Goal: Transaction & Acquisition: Purchase product/service

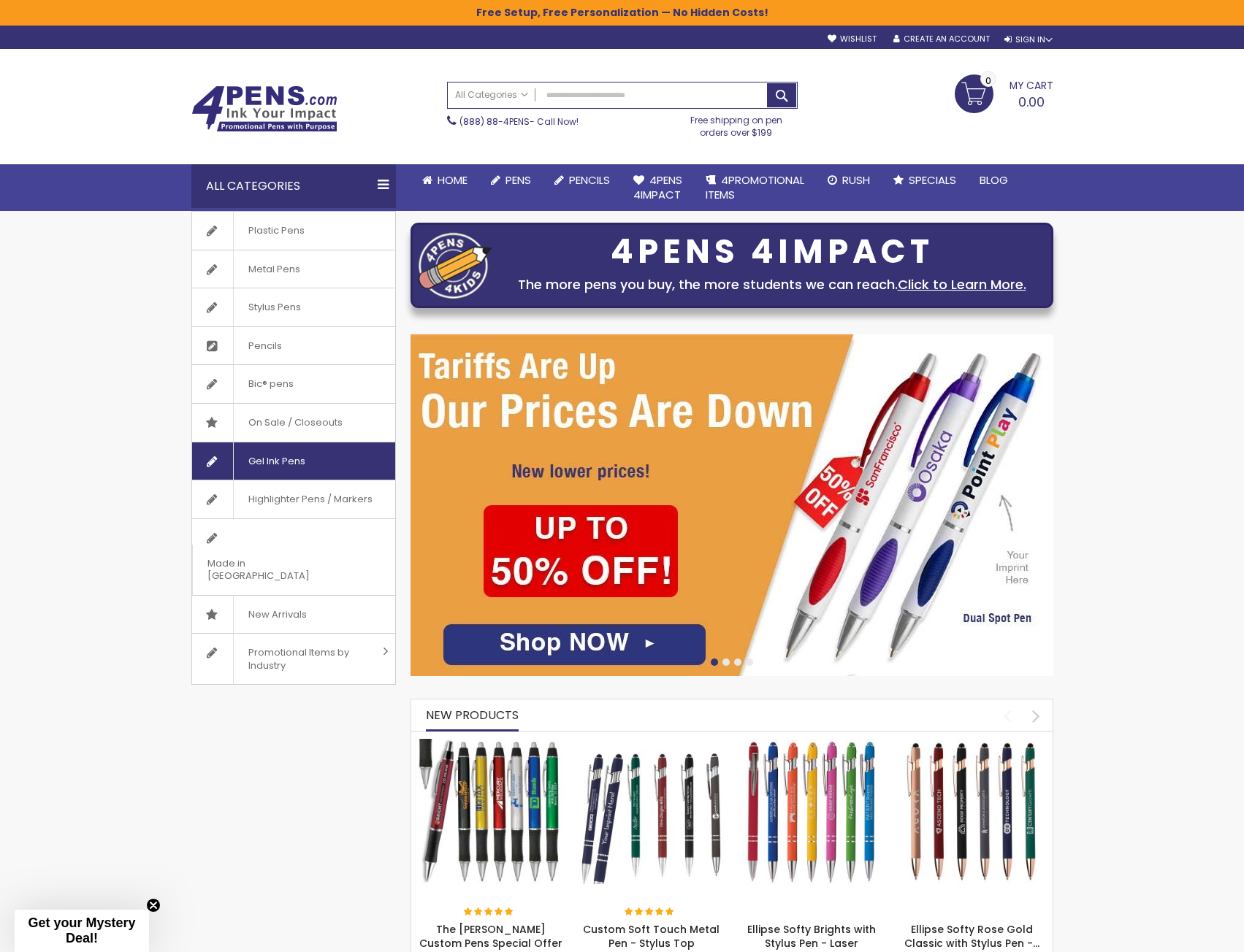
click at [304, 470] on span "Gel Ink Pens" at bounding box center [276, 461] width 87 height 38
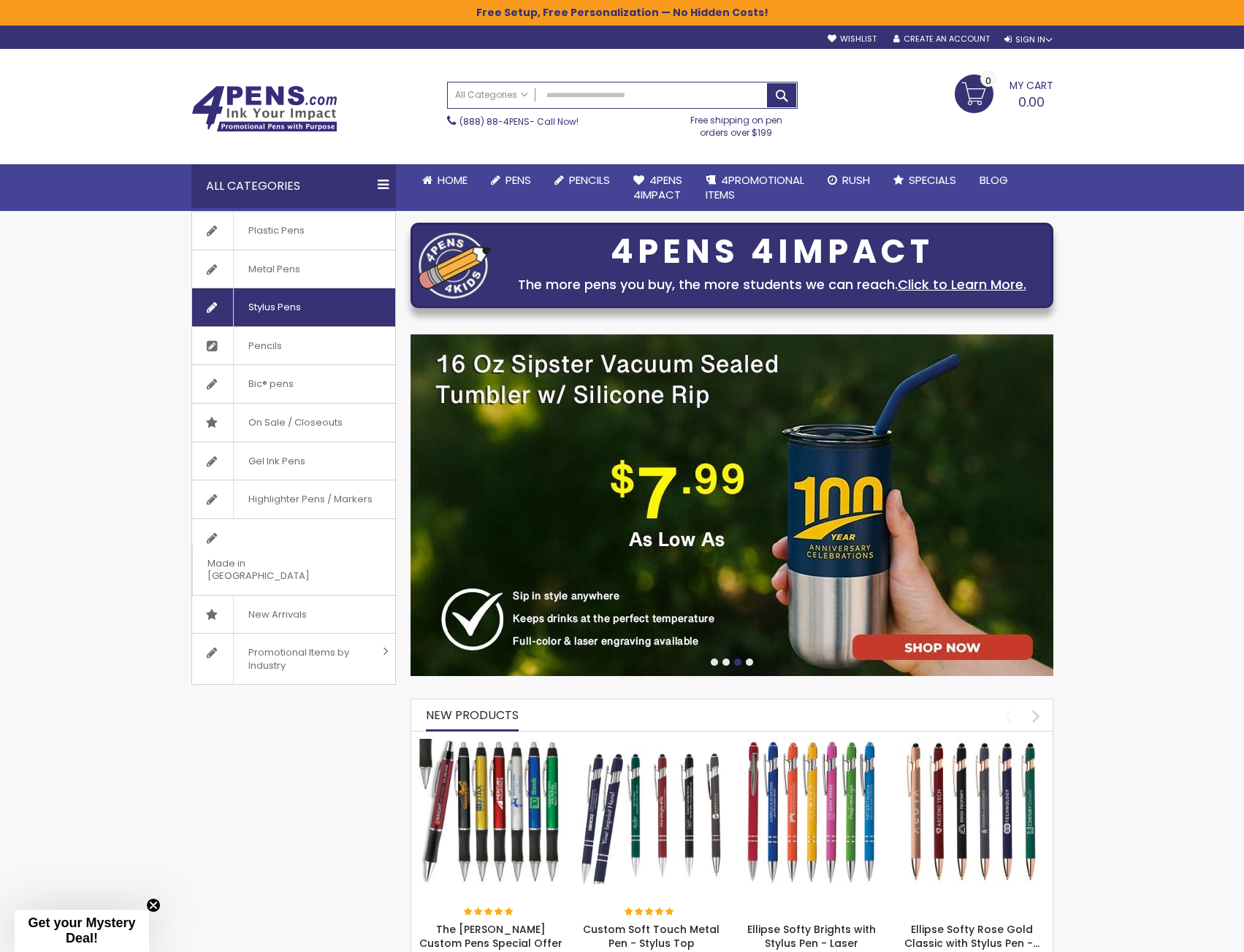
click at [307, 319] on span "Stylus Pens" at bounding box center [274, 307] width 83 height 38
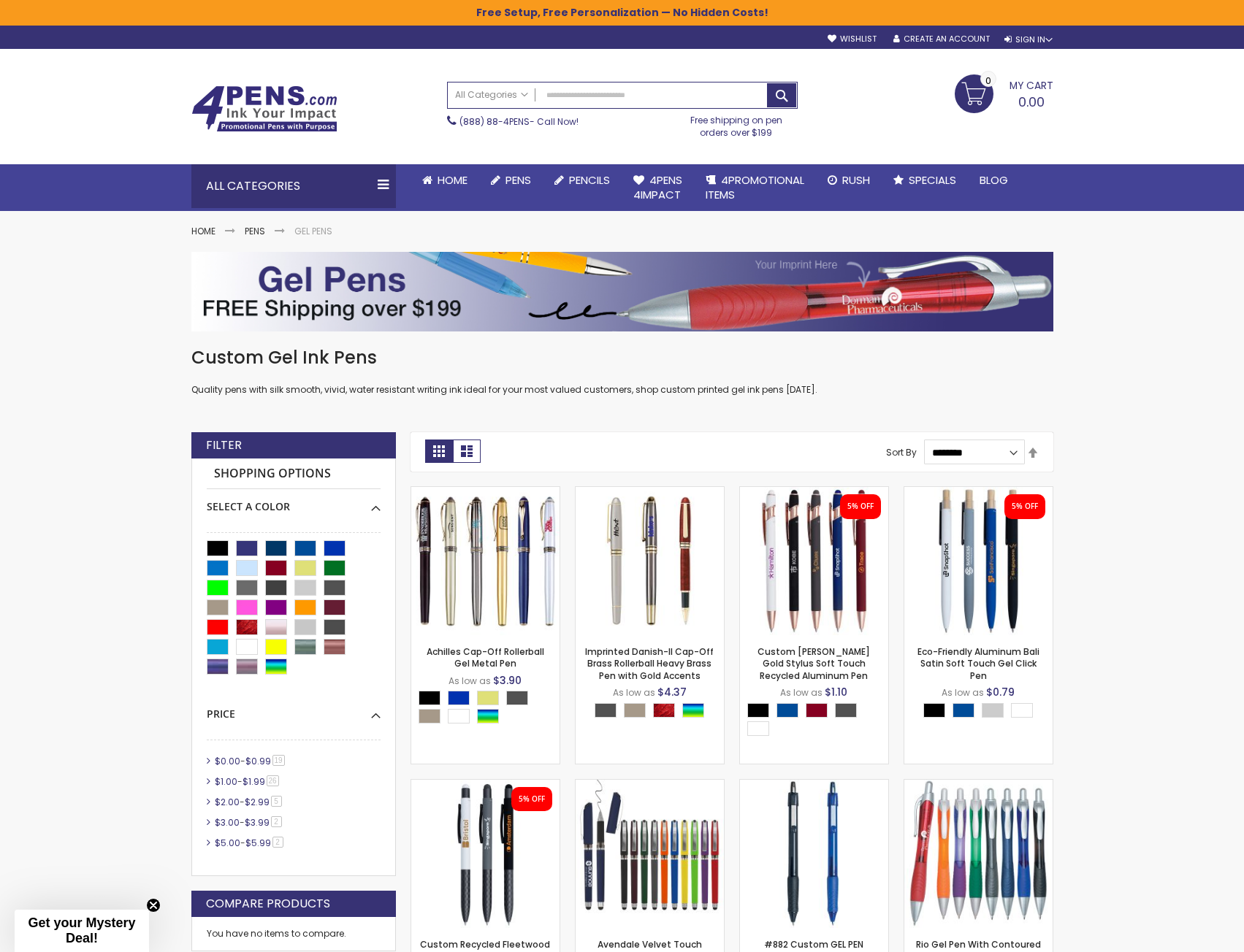
scroll to position [73, 0]
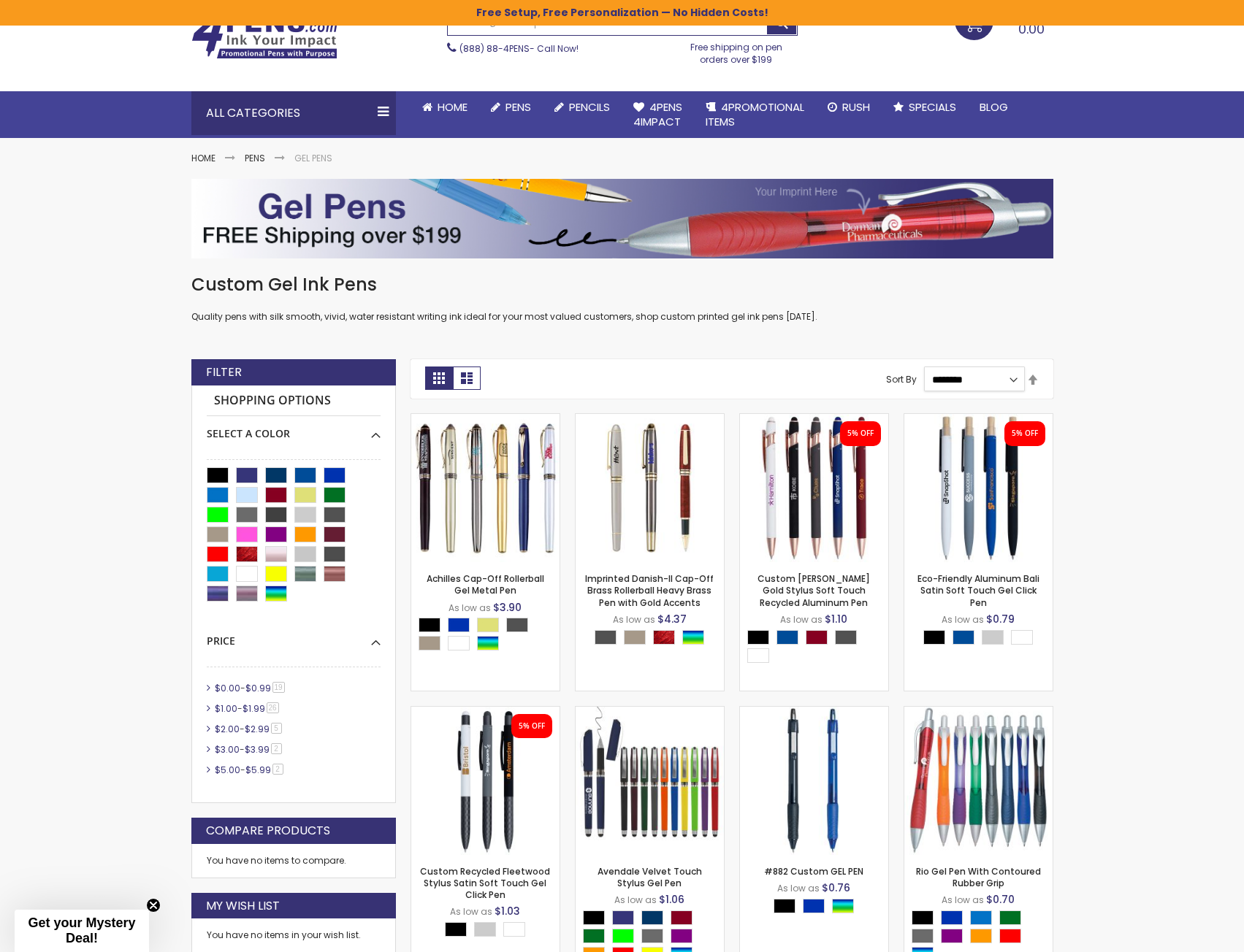
click at [993, 380] on select "**********" at bounding box center [974, 379] width 101 height 25
click at [992, 383] on select "**********" at bounding box center [974, 379] width 101 height 25
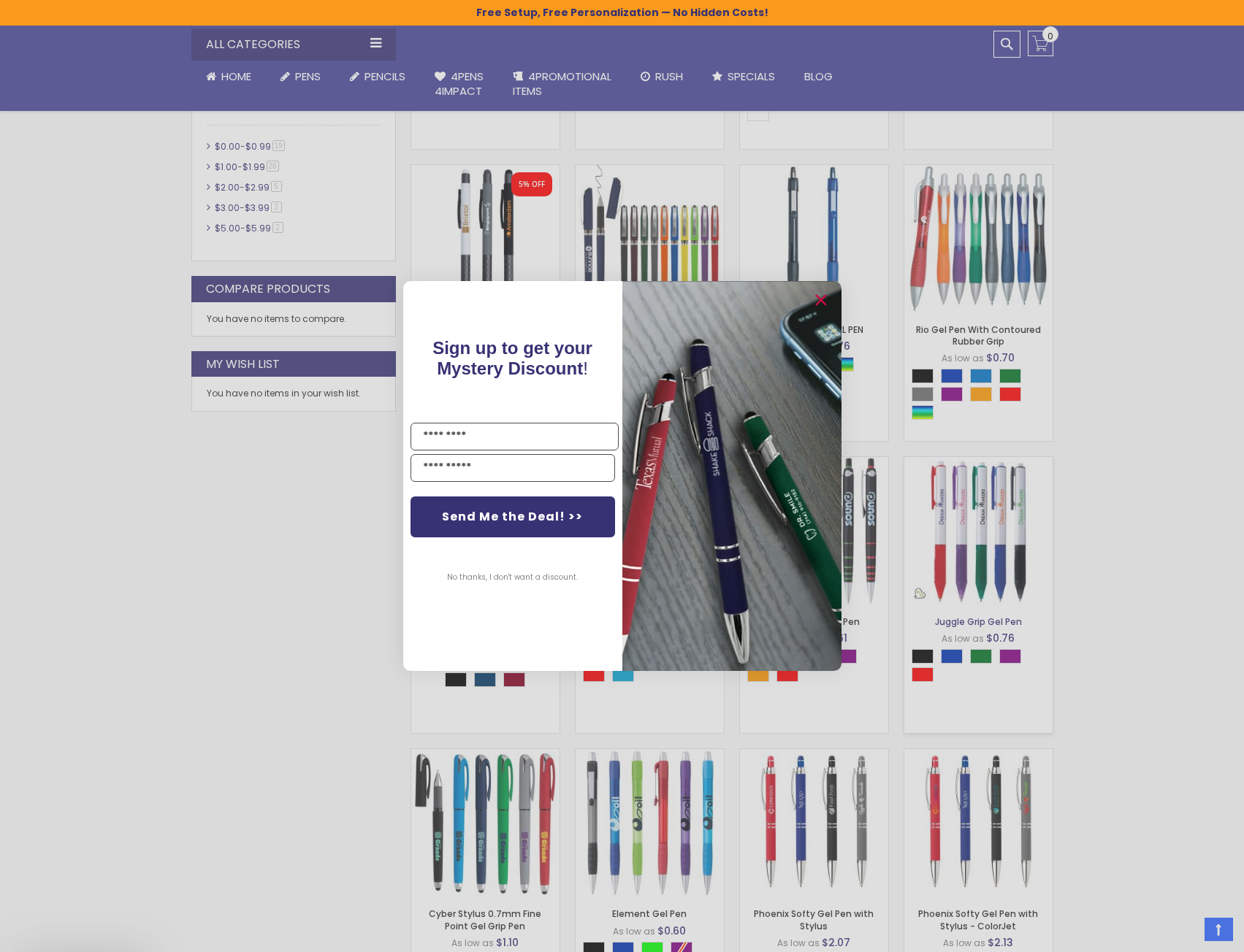
scroll to position [1022, 0]
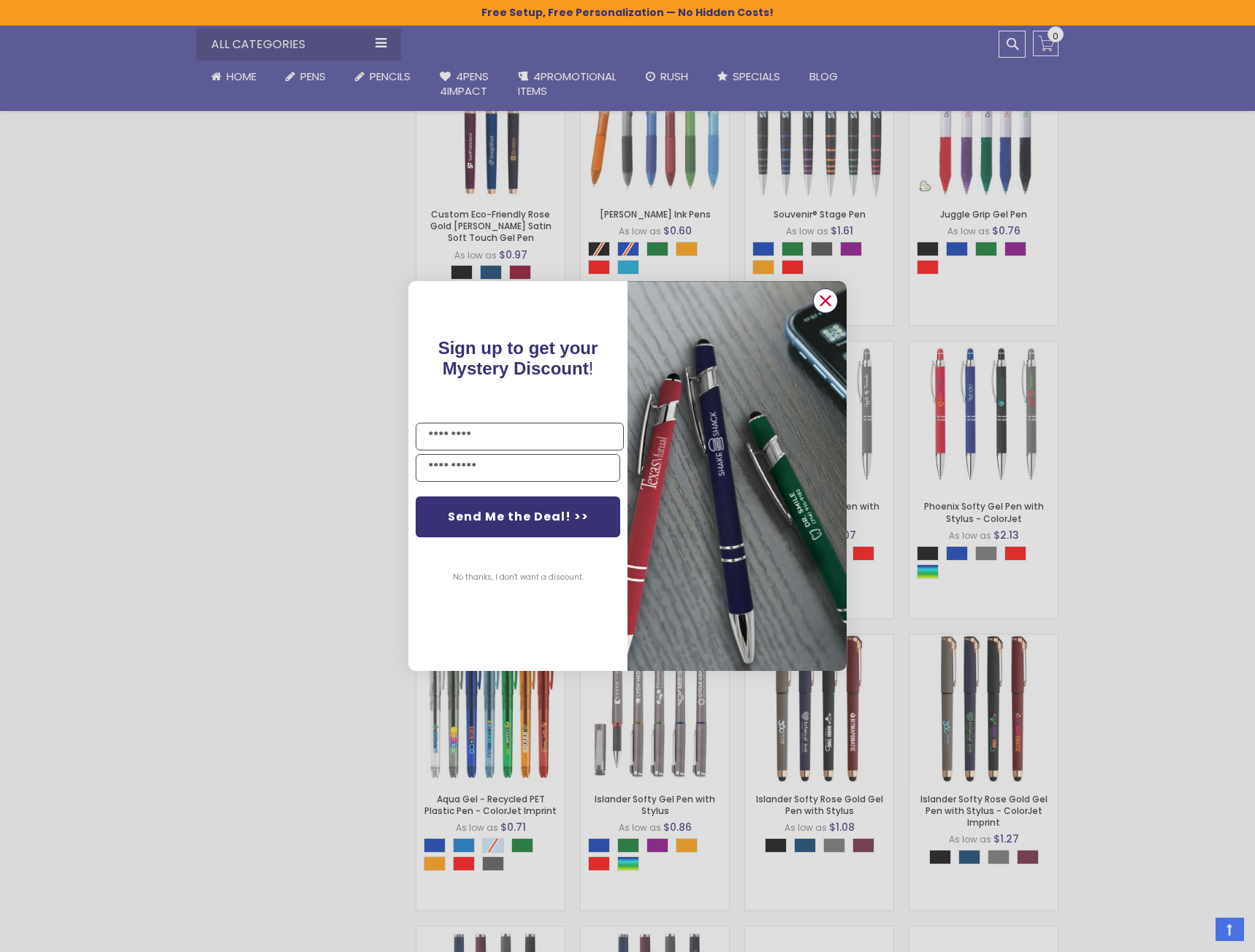
drag, startPoint x: 829, startPoint y: 299, endPoint x: 821, endPoint y: 309, distance: 12.8
click at [828, 299] on icon "Close dialog" at bounding box center [824, 300] width 23 height 23
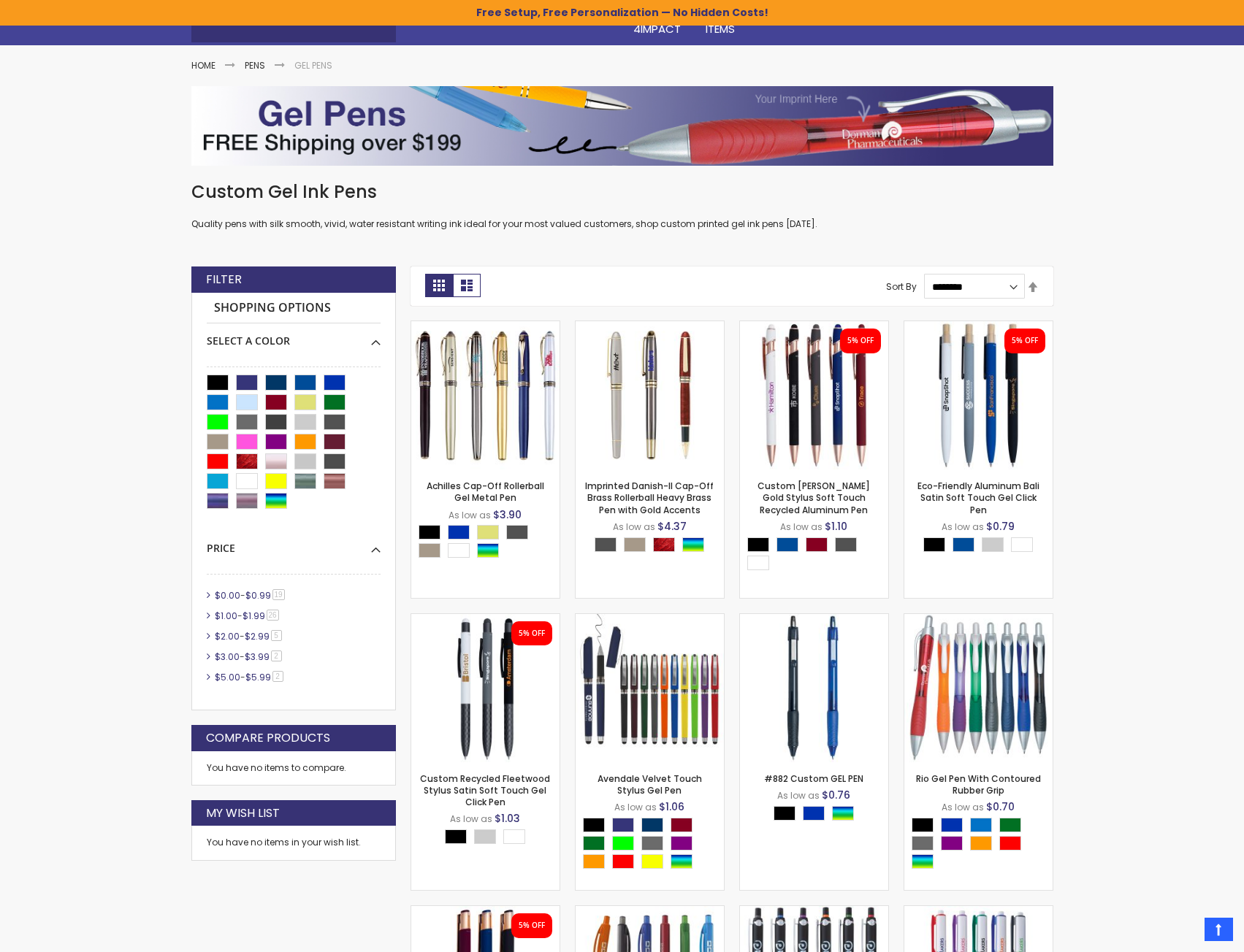
scroll to position [0, 0]
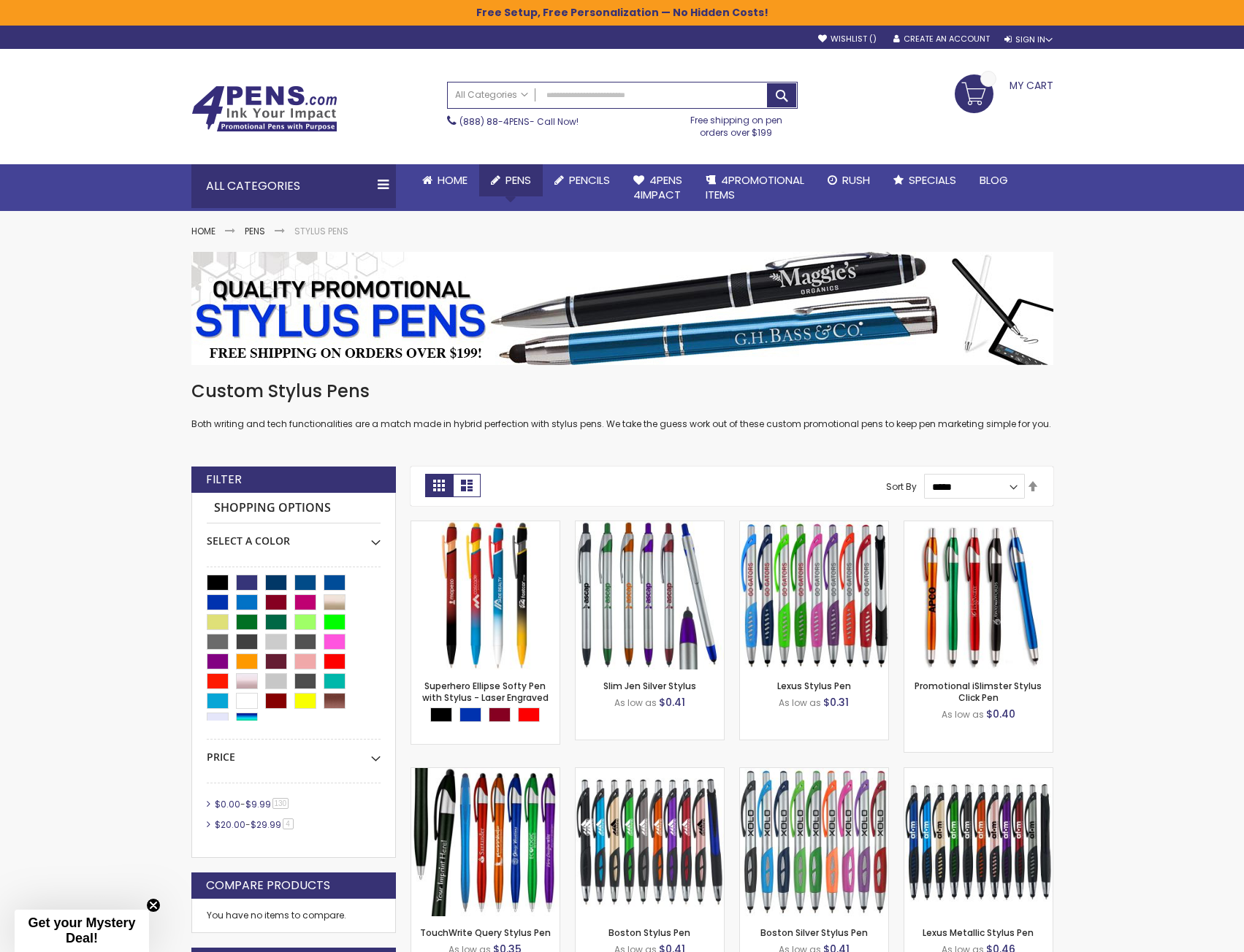
click at [508, 183] on span "Pens" at bounding box center [518, 179] width 25 height 15
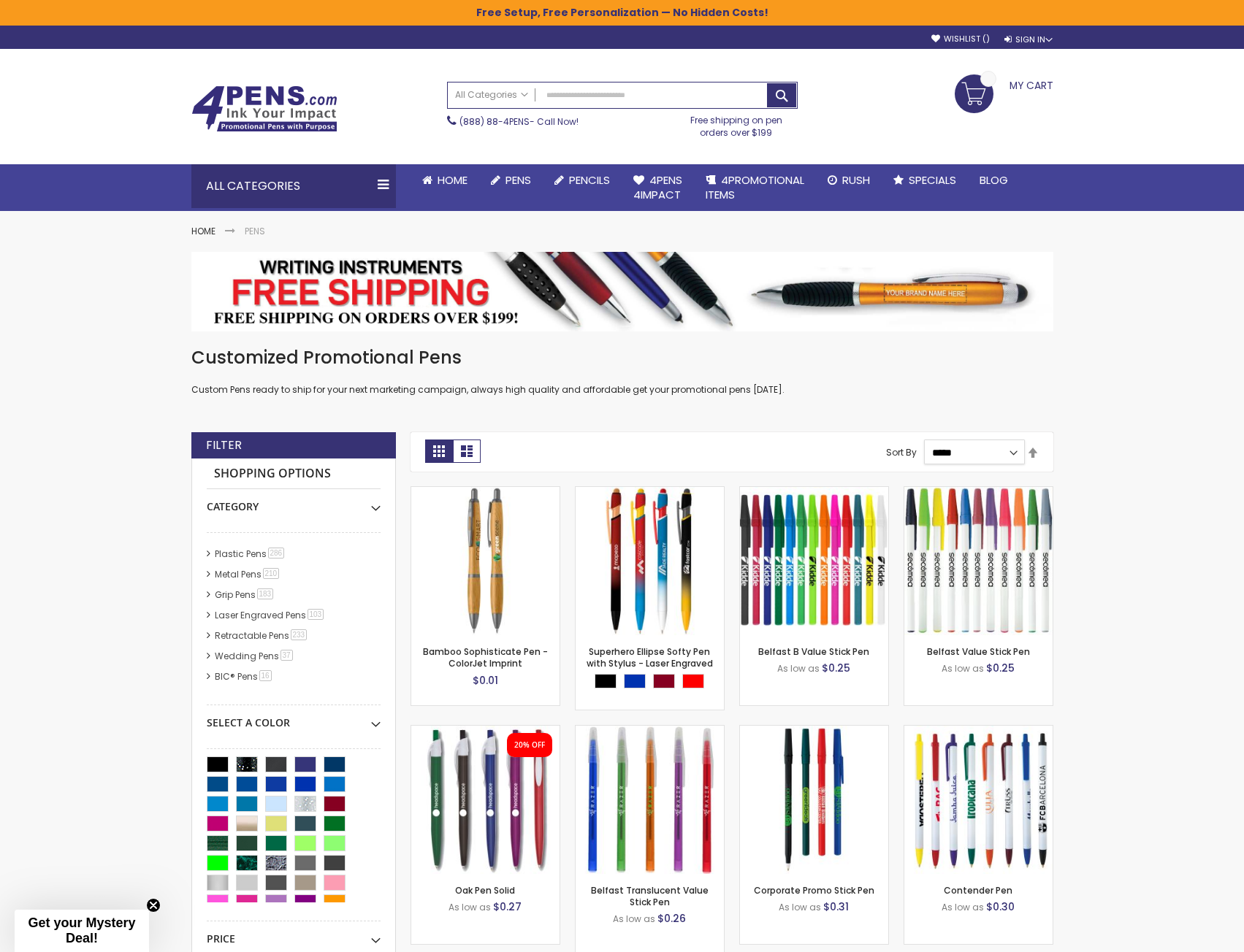
click at [952, 451] on select "**********" at bounding box center [974, 452] width 101 height 25
click at [248, 630] on link "Executive Pens 28 item" at bounding box center [254, 631] width 87 height 13
click at [272, 546] on link "Eco Friendly Pens 50 item" at bounding box center [260, 549] width 98 height 13
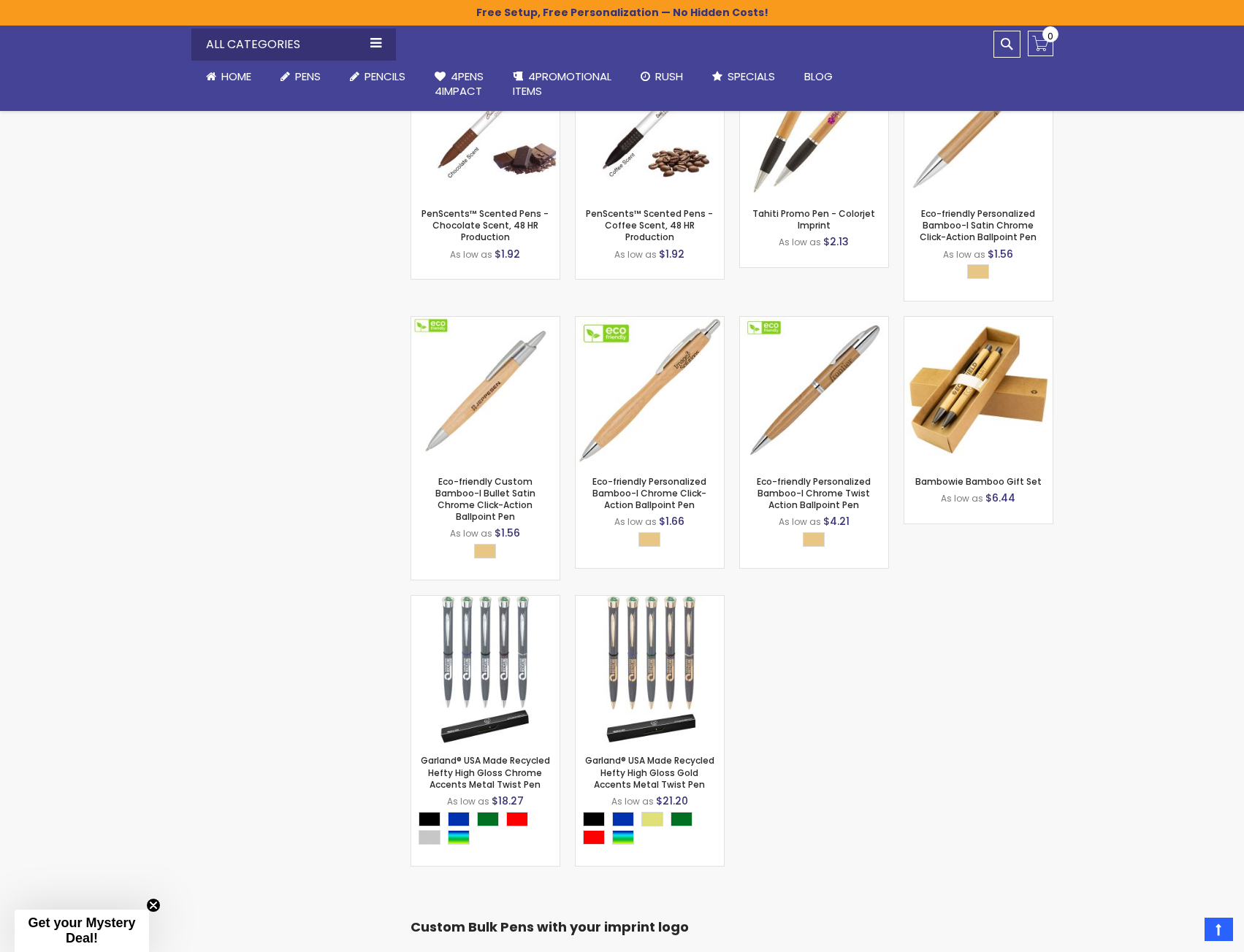
scroll to position [3165, 0]
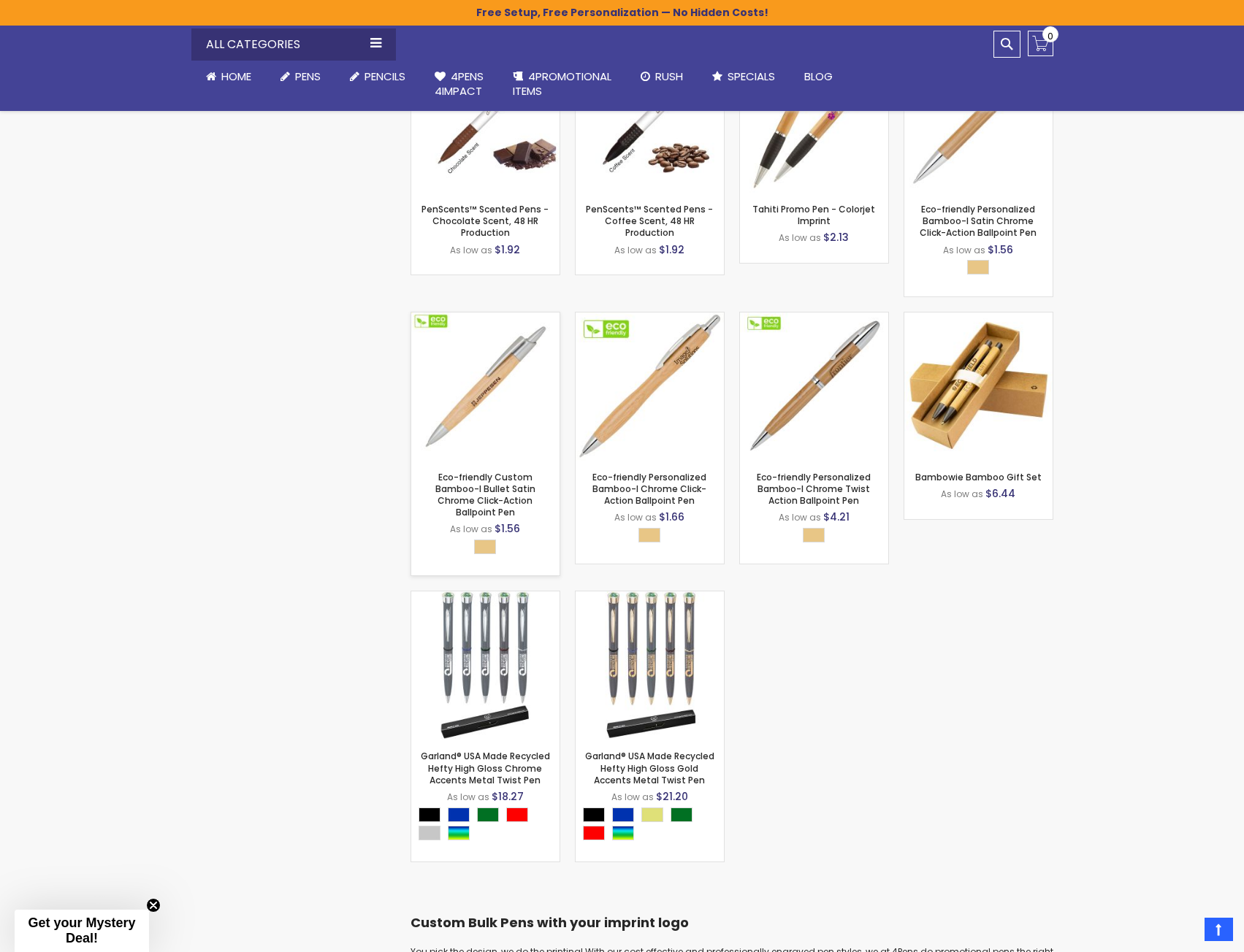
click at [512, 395] on img at bounding box center [485, 387] width 149 height 148
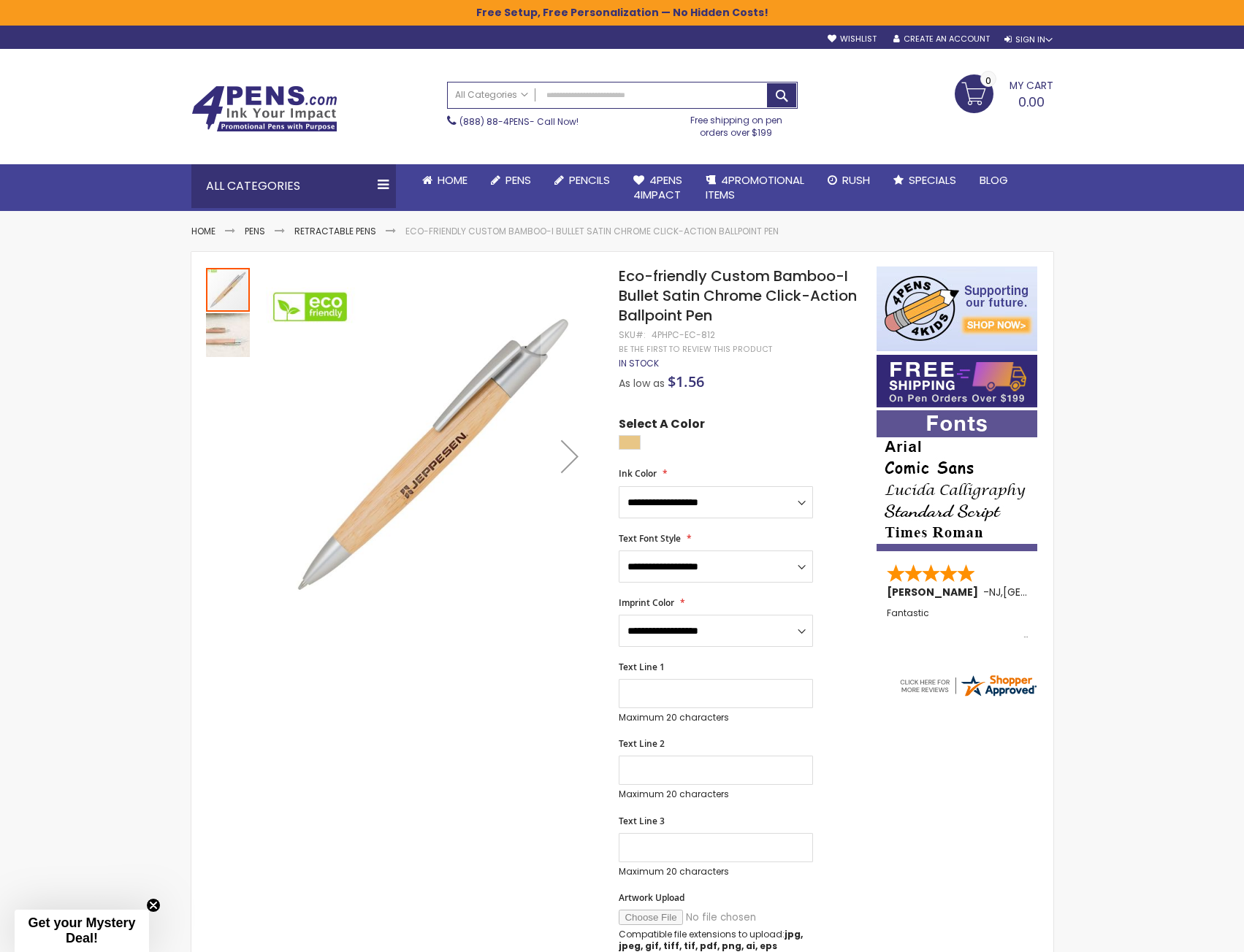
click at [235, 343] on img "Eco-friendly Custom Bamboo-I Bullet Satin Chrome Click-Action Ballpoint Pen" at bounding box center [227, 334] width 44 height 44
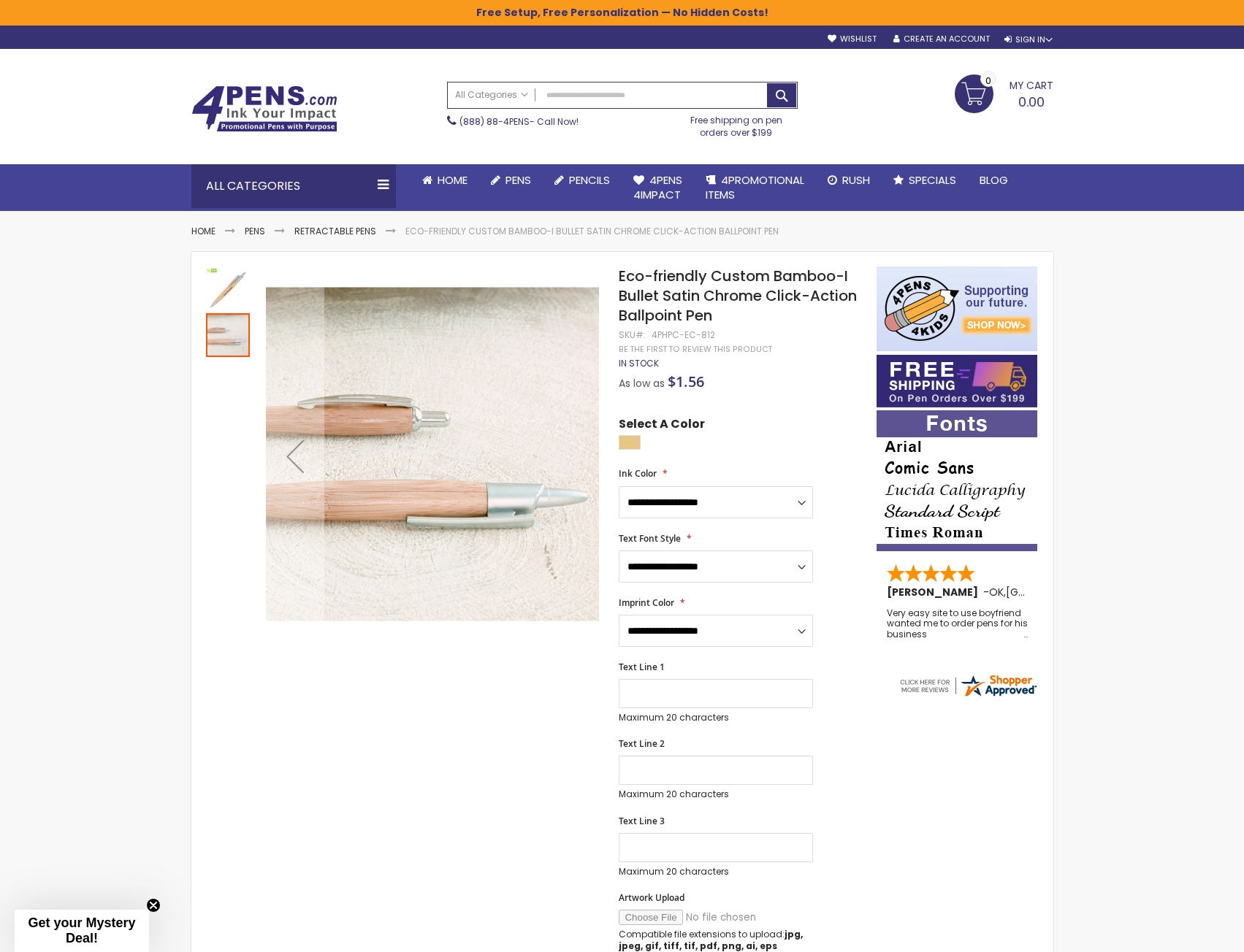
click at [226, 289] on img "Eco-friendly Custom Bamboo-I Bullet Satin Chrome Click-Action Ballpoint Pen" at bounding box center [227, 289] width 44 height 44
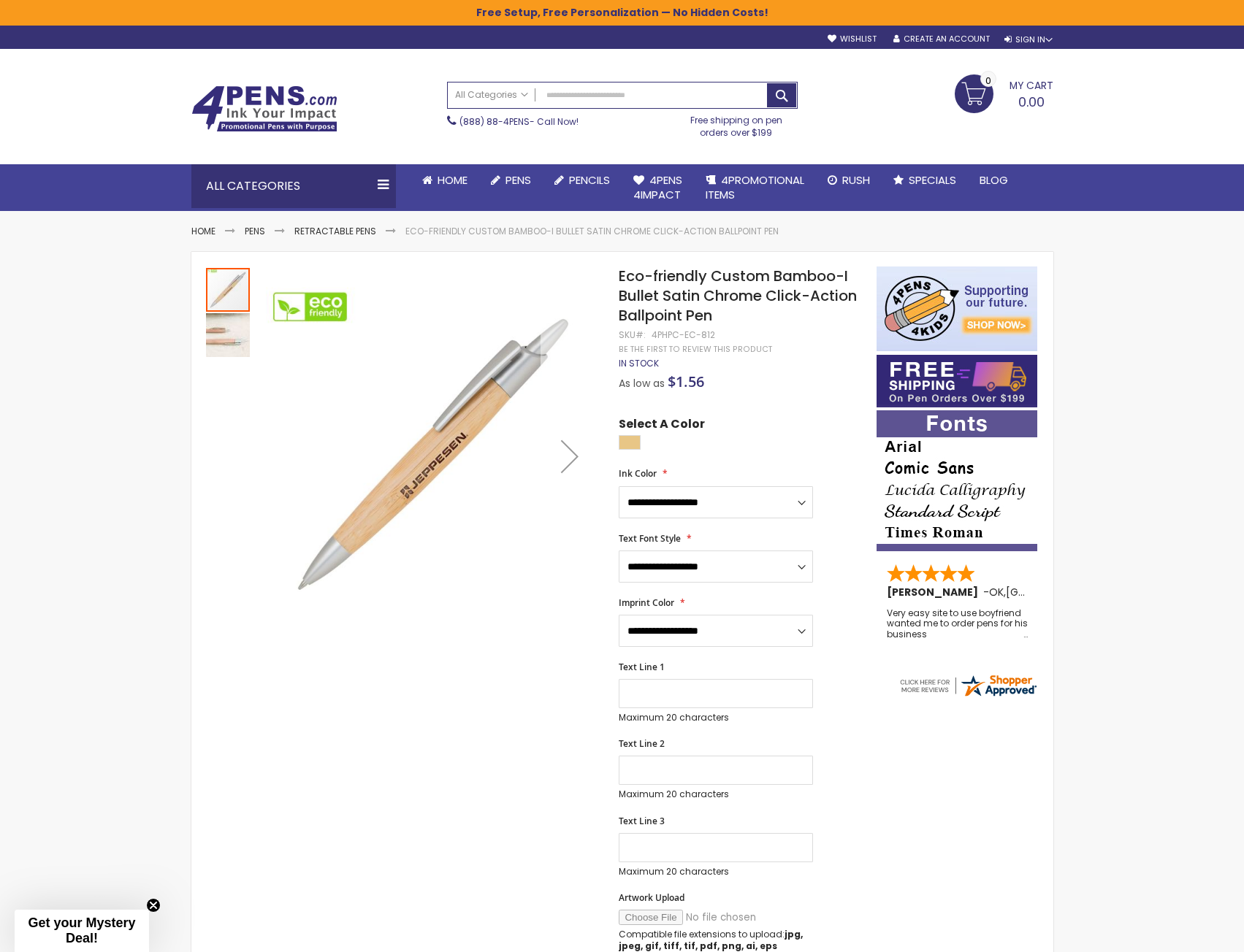
click at [570, 461] on div "Next" at bounding box center [570, 457] width 59 height 59
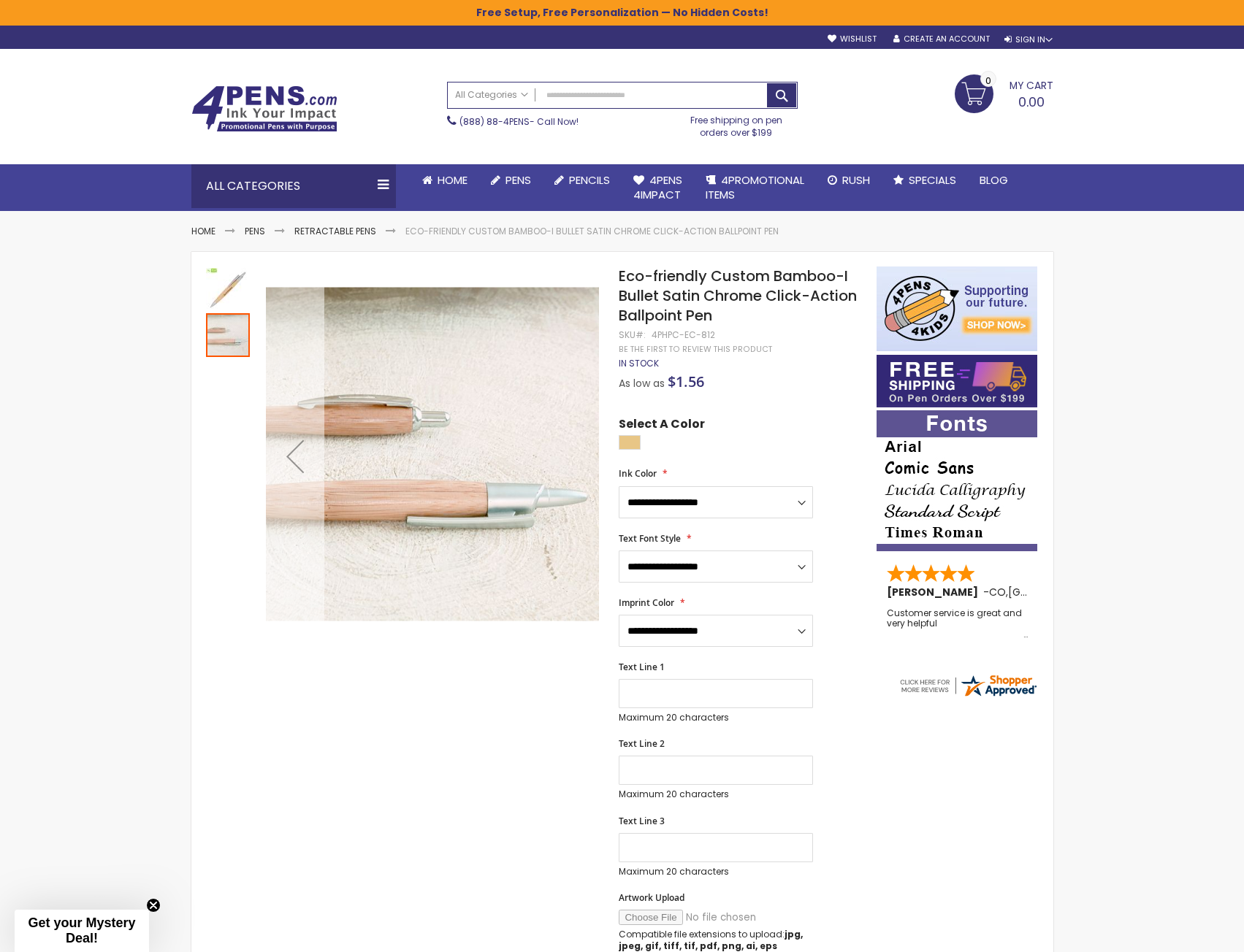
click at [299, 441] on div "Previous" at bounding box center [296, 457] width 59 height 59
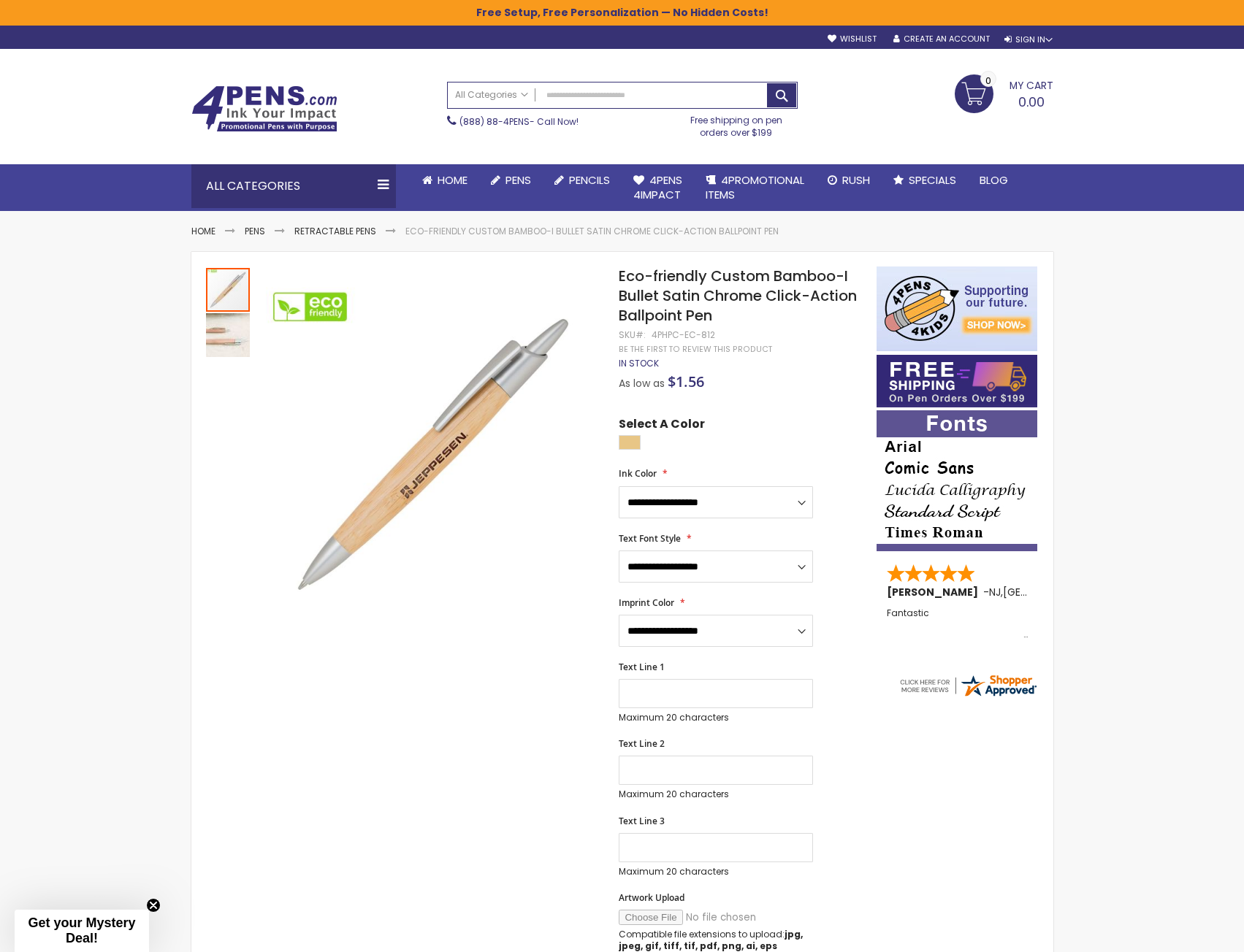
click at [284, 104] on img at bounding box center [265, 109] width 146 height 47
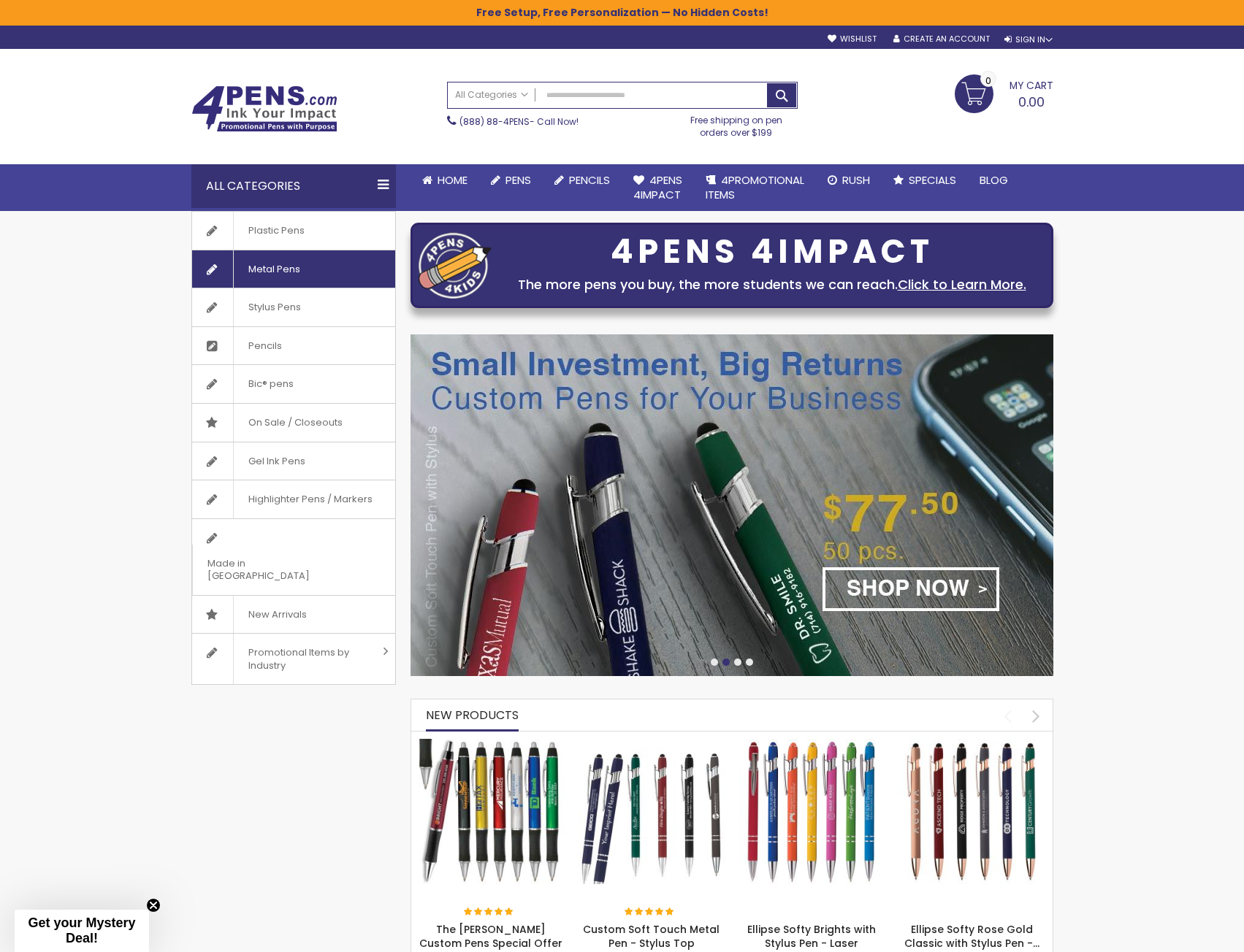
click at [274, 261] on span "Metal Pens" at bounding box center [273, 269] width 82 height 38
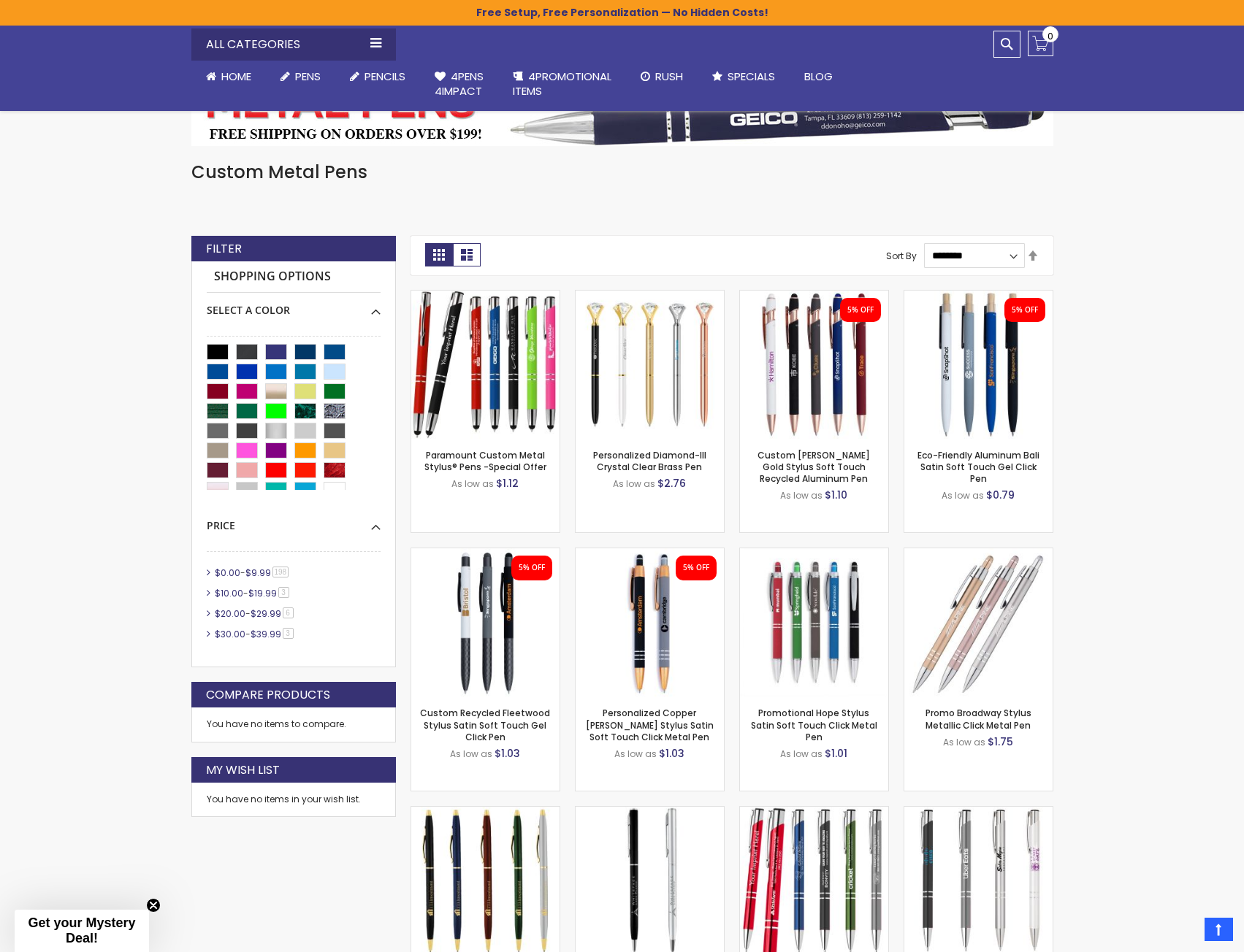
scroll to position [292, 0]
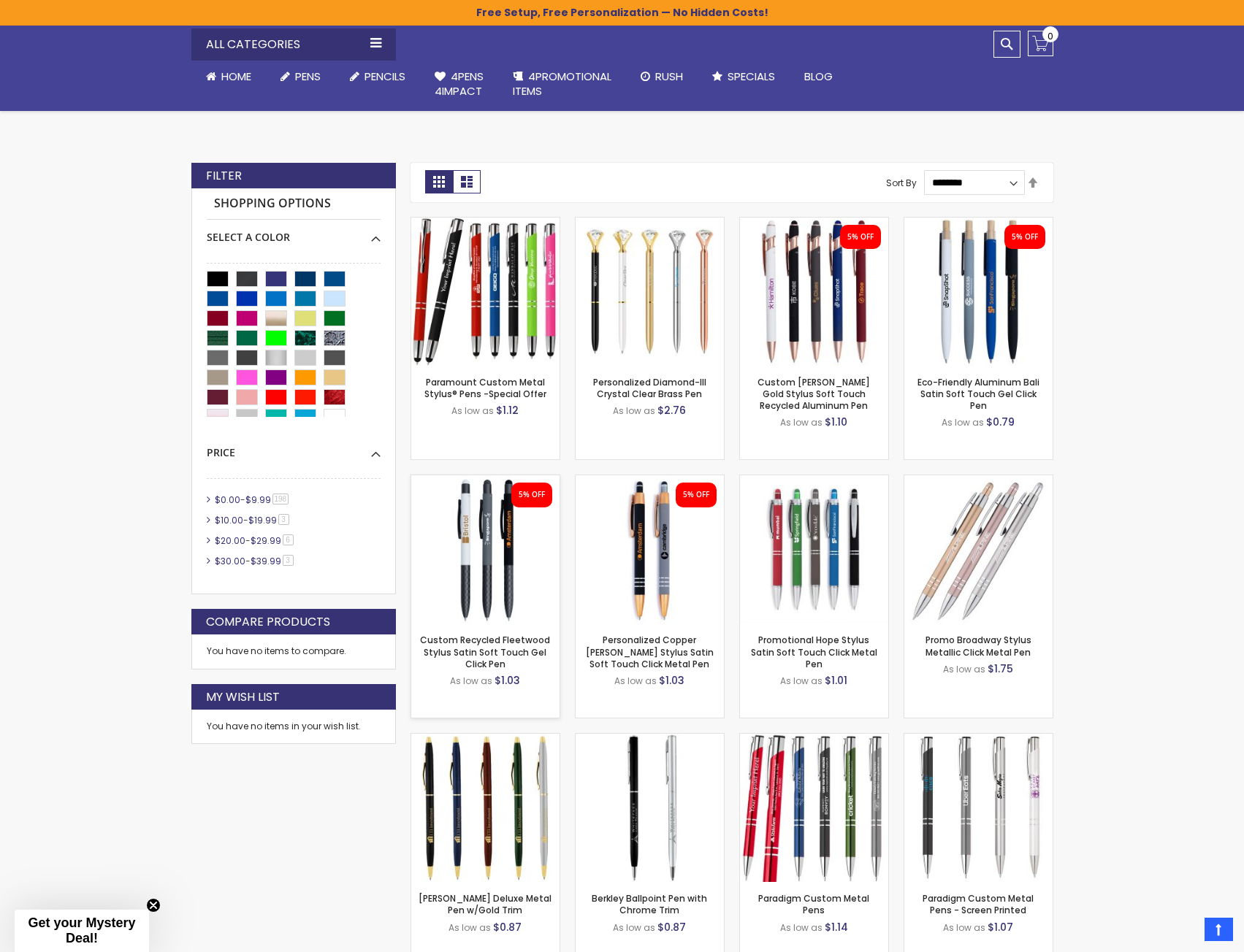
click at [512, 570] on img at bounding box center [485, 549] width 149 height 148
click at [659, 565] on img at bounding box center [650, 549] width 149 height 148
click at [511, 585] on img at bounding box center [485, 549] width 149 height 148
click at [508, 569] on img at bounding box center [485, 549] width 149 height 148
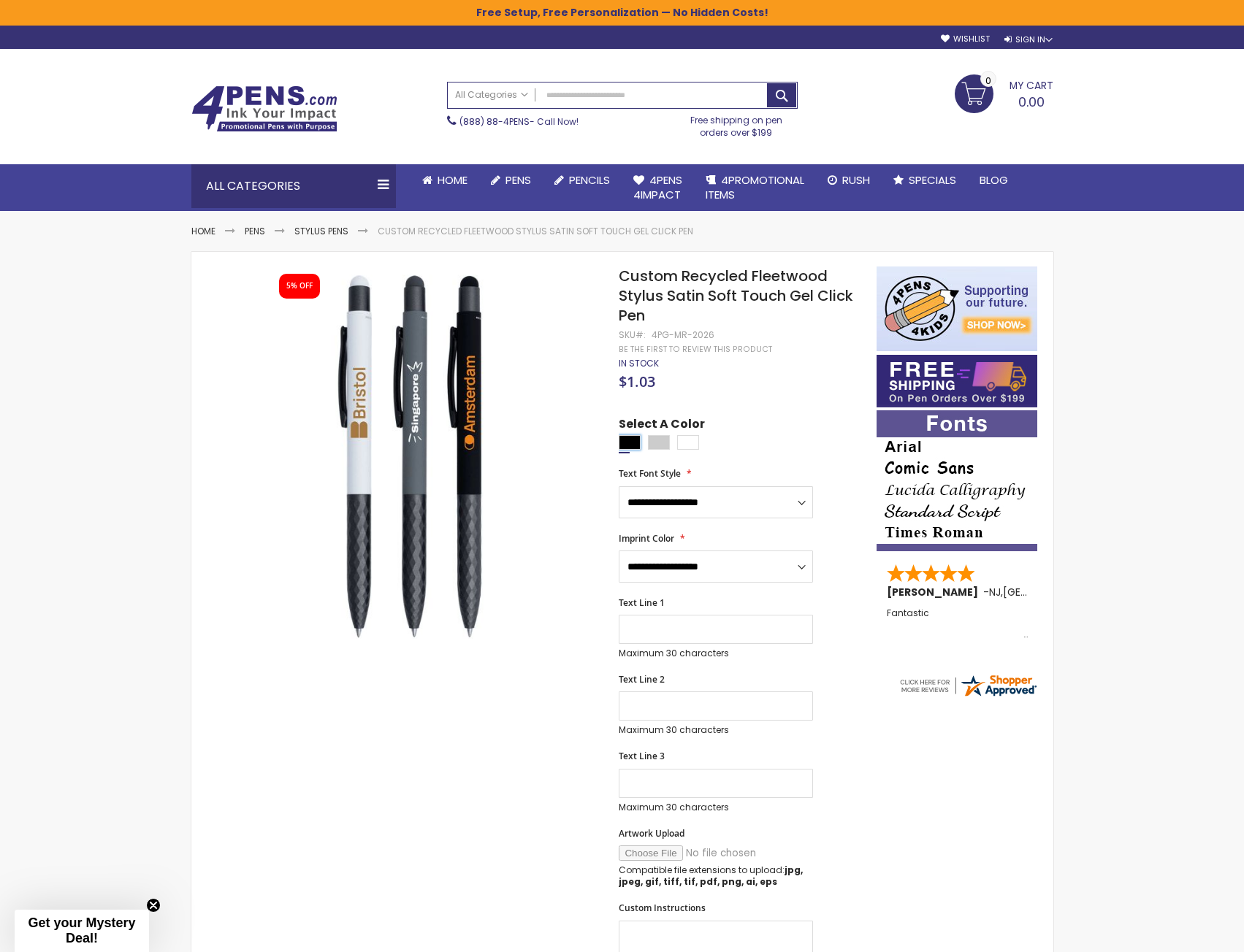
click at [629, 435] on div "Black" at bounding box center [630, 442] width 22 height 14
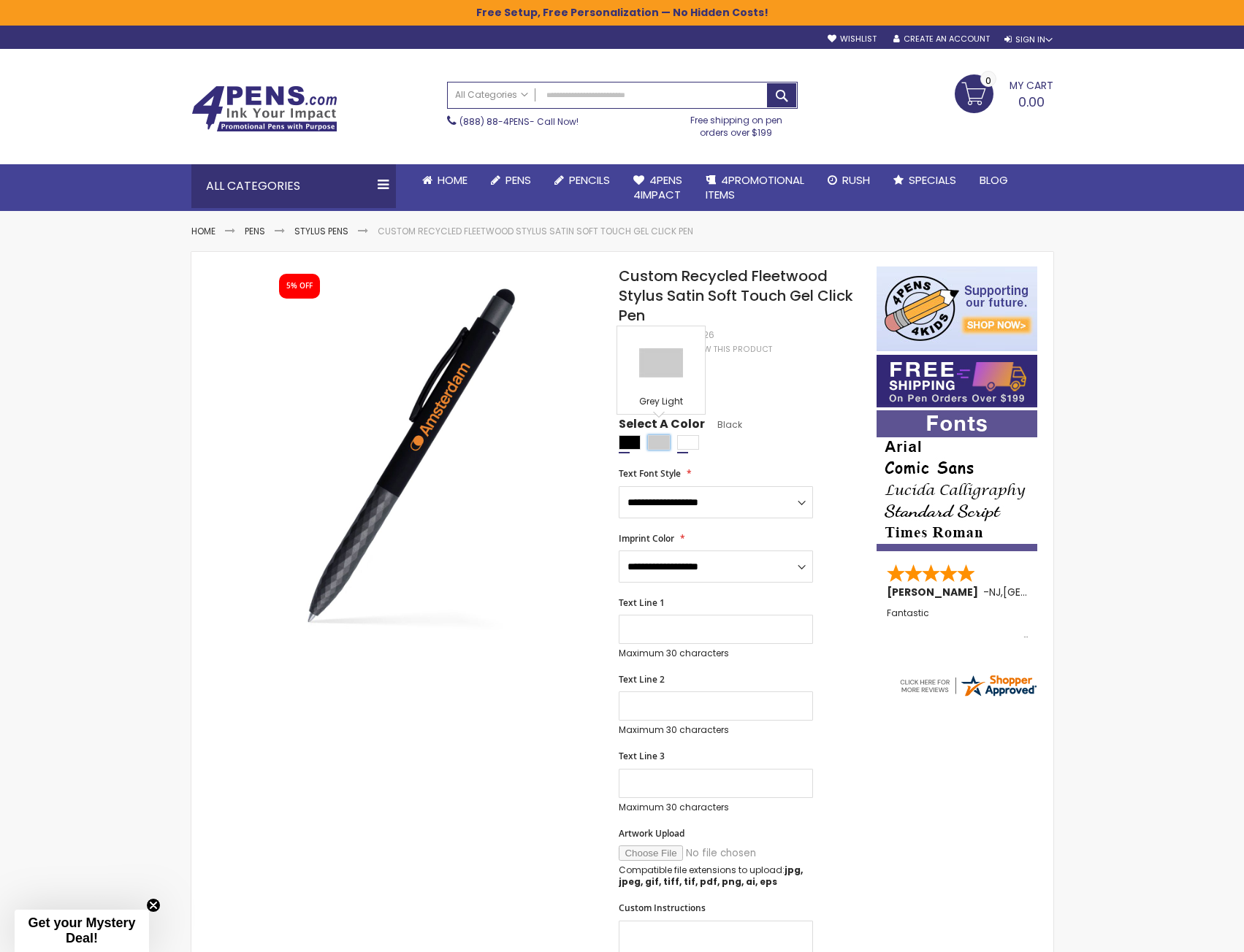
drag, startPoint x: 663, startPoint y: 434, endPoint x: 681, endPoint y: 430, distance: 18.4
click at [664, 435] on div "Grey Light" at bounding box center [659, 442] width 22 height 14
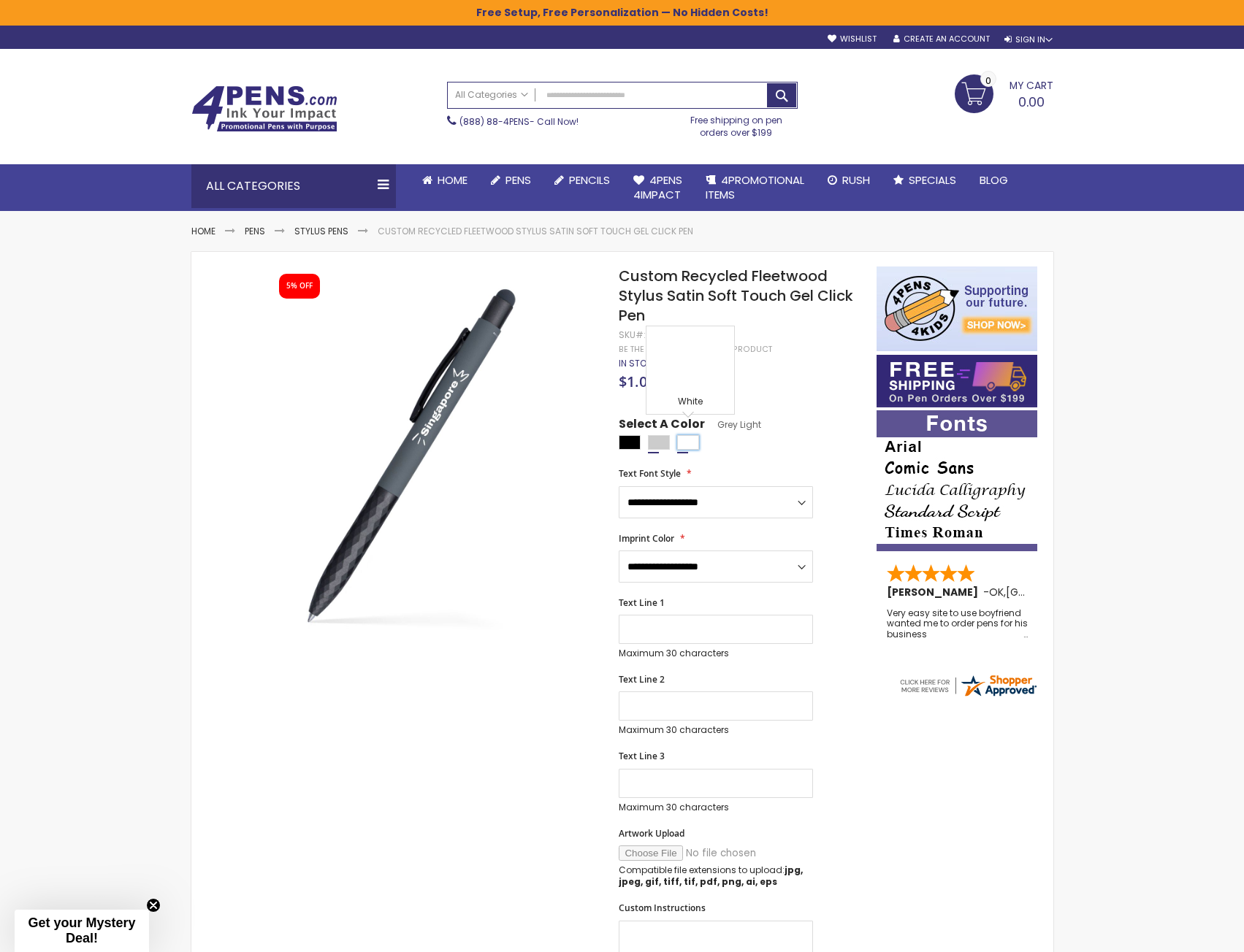
click at [689, 436] on div "White" at bounding box center [688, 442] width 22 height 14
type input "****"
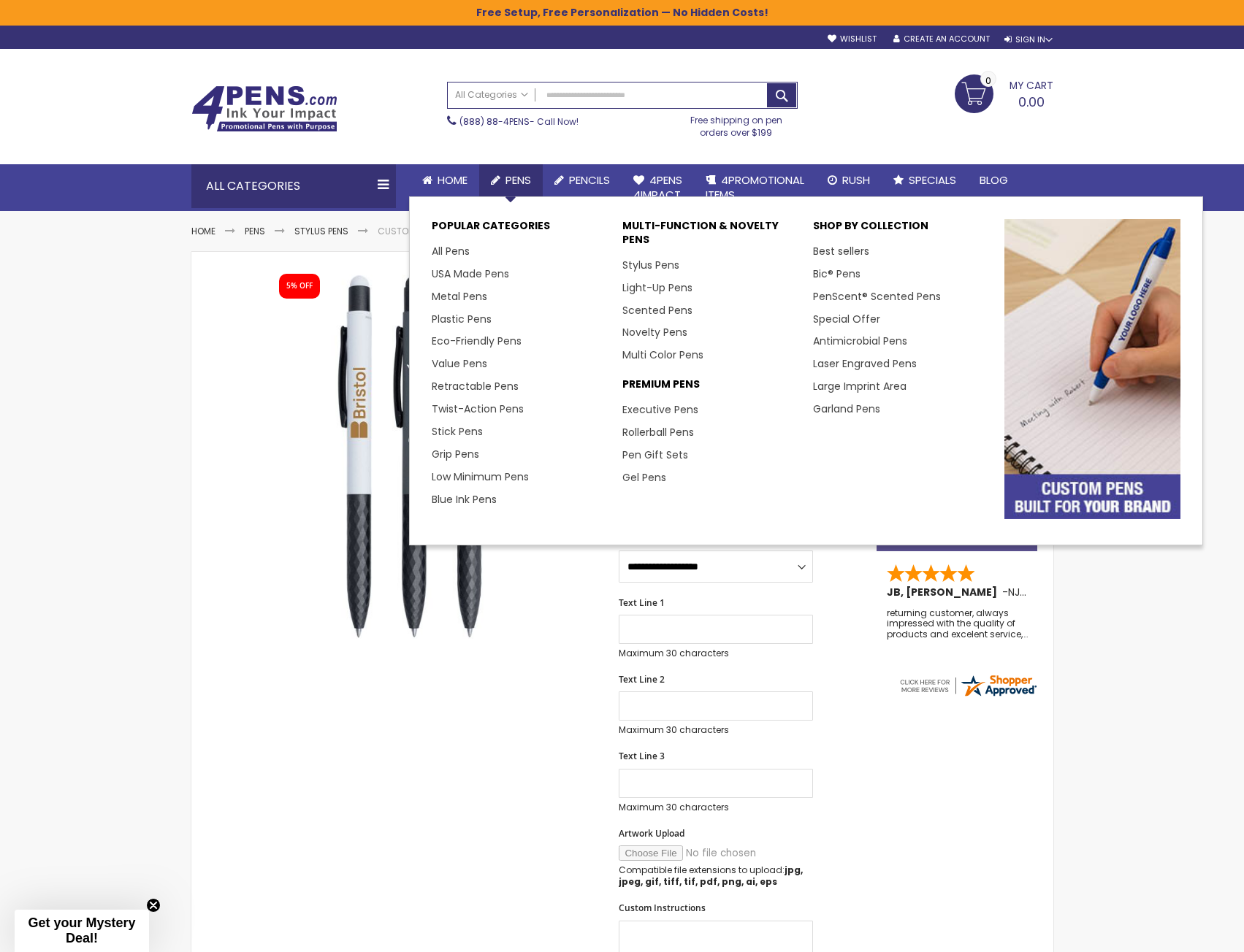
click at [500, 179] on icon at bounding box center [496, 180] width 10 height 11
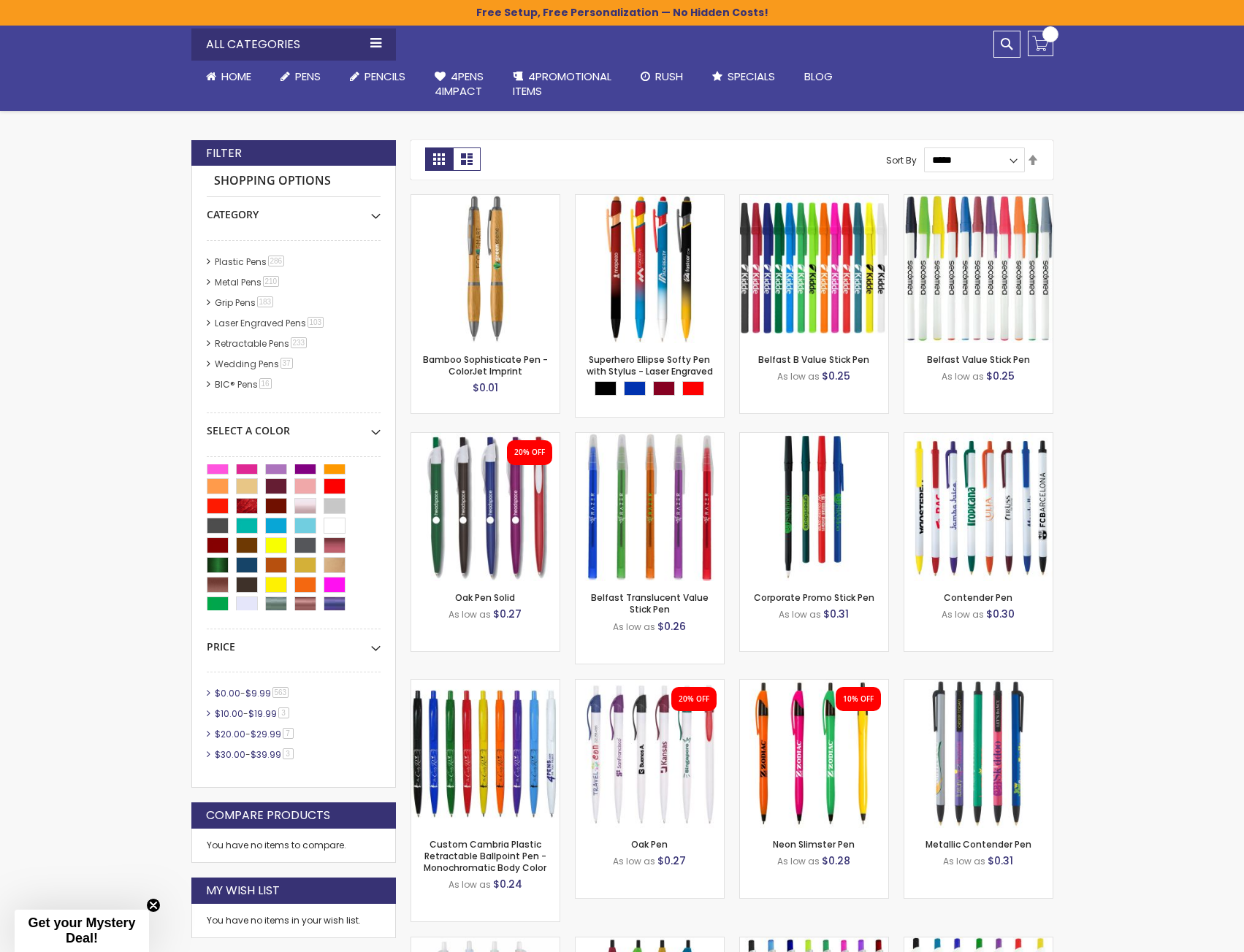
scroll to position [146, 0]
click at [277, 542] on div "Yellow" at bounding box center [276, 543] width 22 height 16
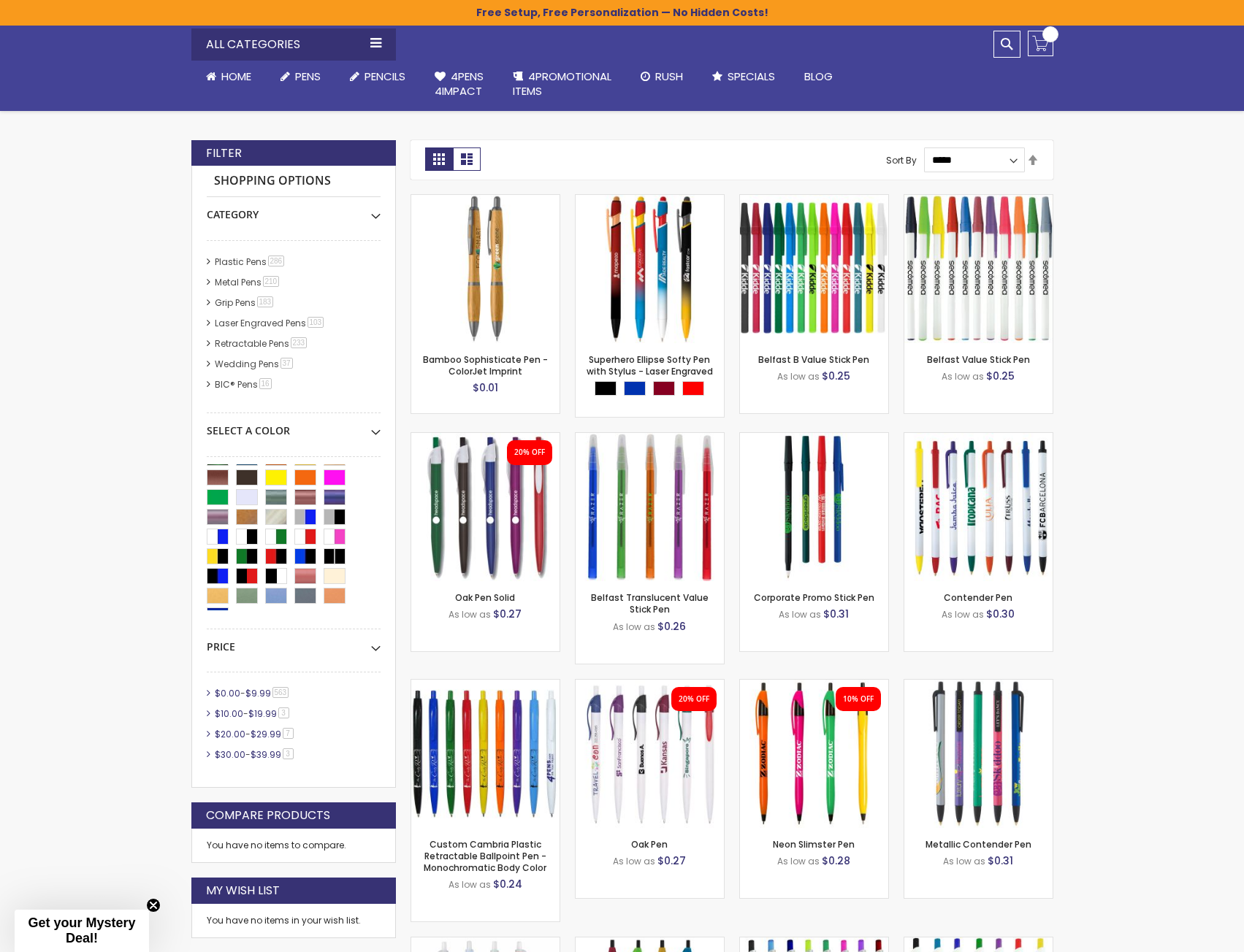
scroll to position [268, 0]
